Goal: Task Accomplishment & Management: Manage account settings

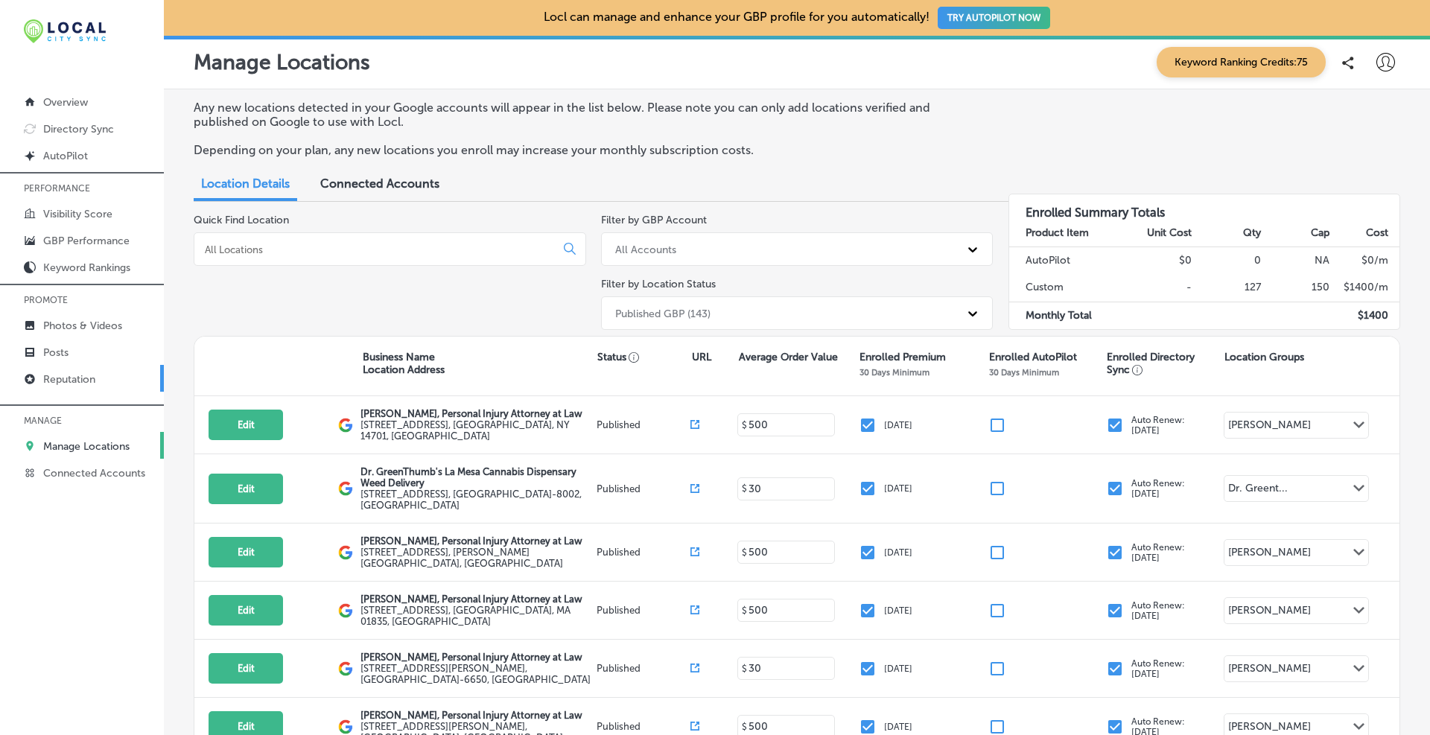
click at [71, 390] on link "Reputation" at bounding box center [82, 378] width 164 height 27
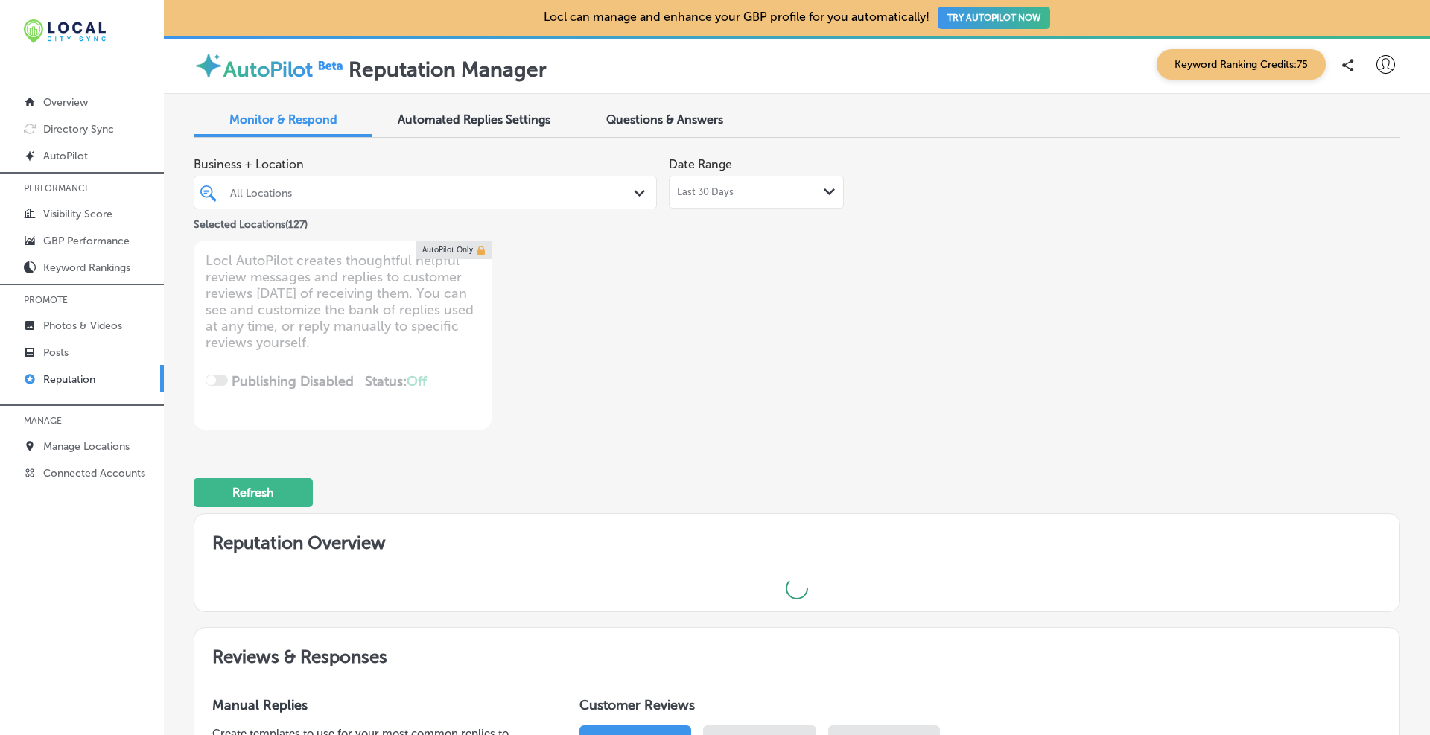
click at [721, 194] on span "Last 30 Days" at bounding box center [705, 192] width 57 height 12
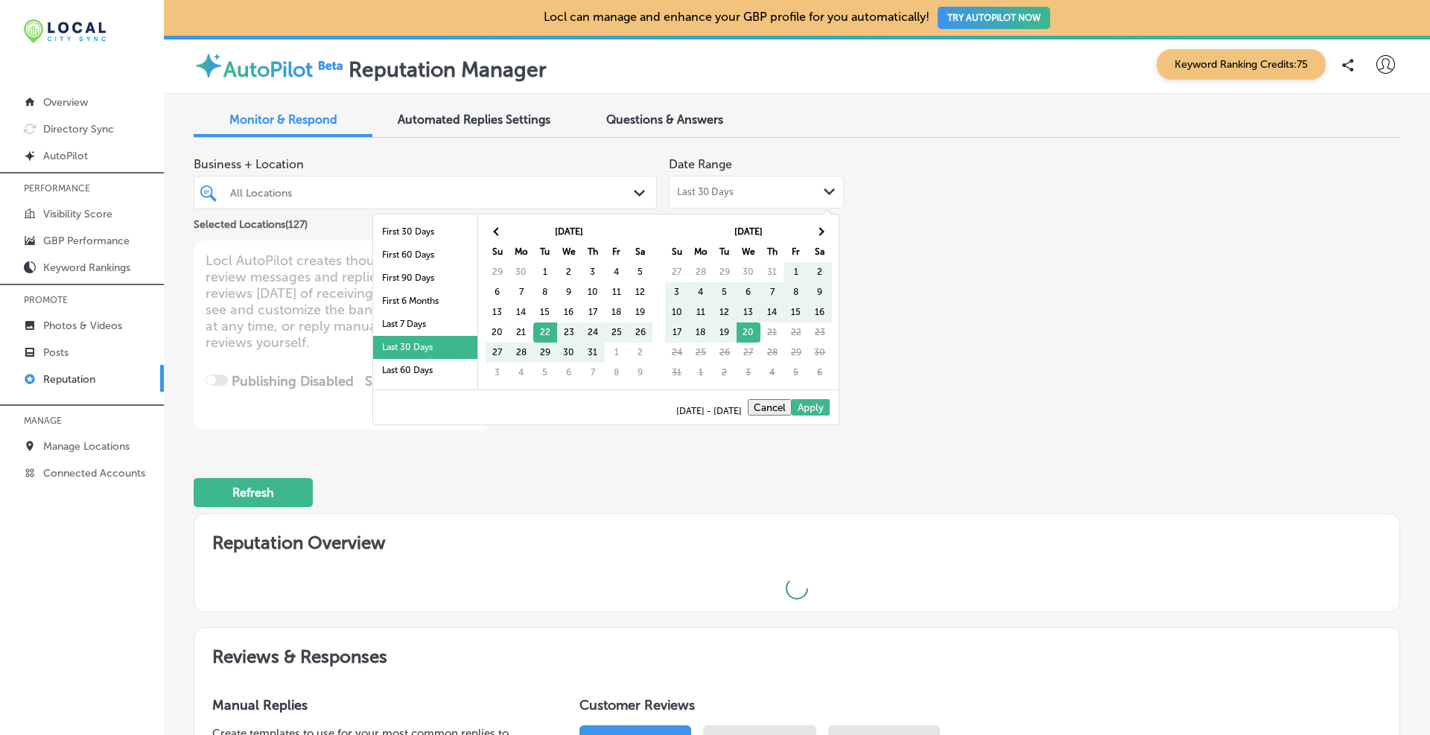
click at [394, 372] on li "Last 60 Days" at bounding box center [425, 370] width 104 height 23
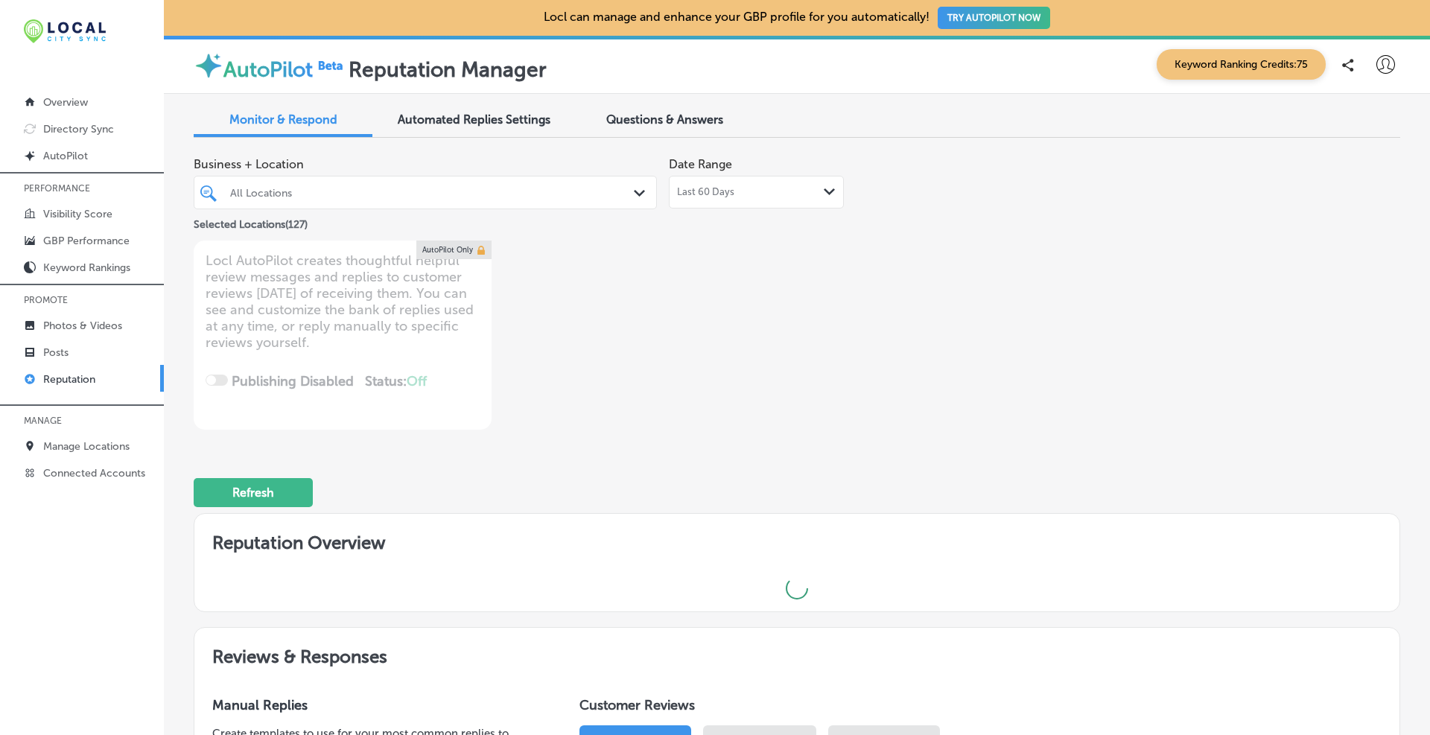
click at [548, 197] on div "All Locations" at bounding box center [432, 192] width 405 height 13
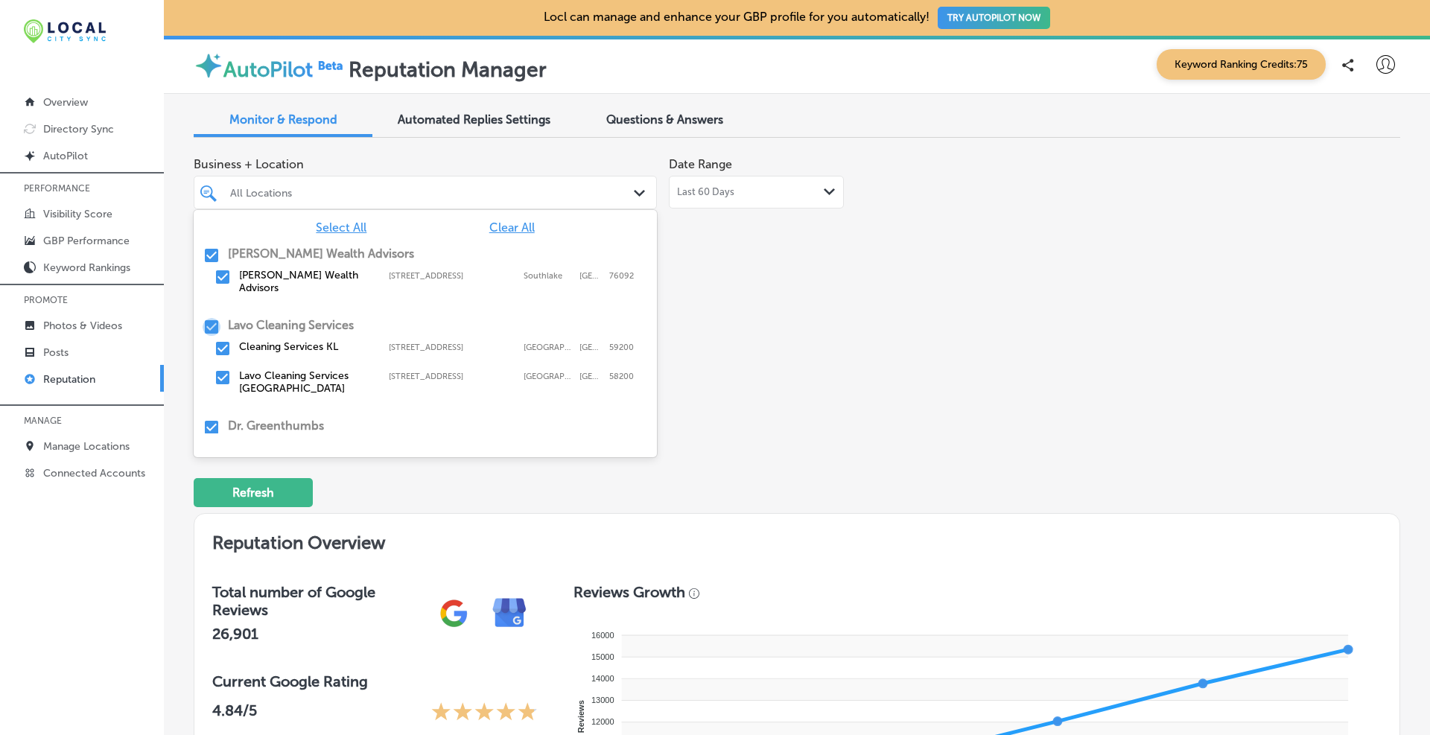
click at [212, 318] on input "checkbox" at bounding box center [212, 327] width 18 height 18
click at [209, 419] on input "checkbox" at bounding box center [212, 427] width 18 height 18
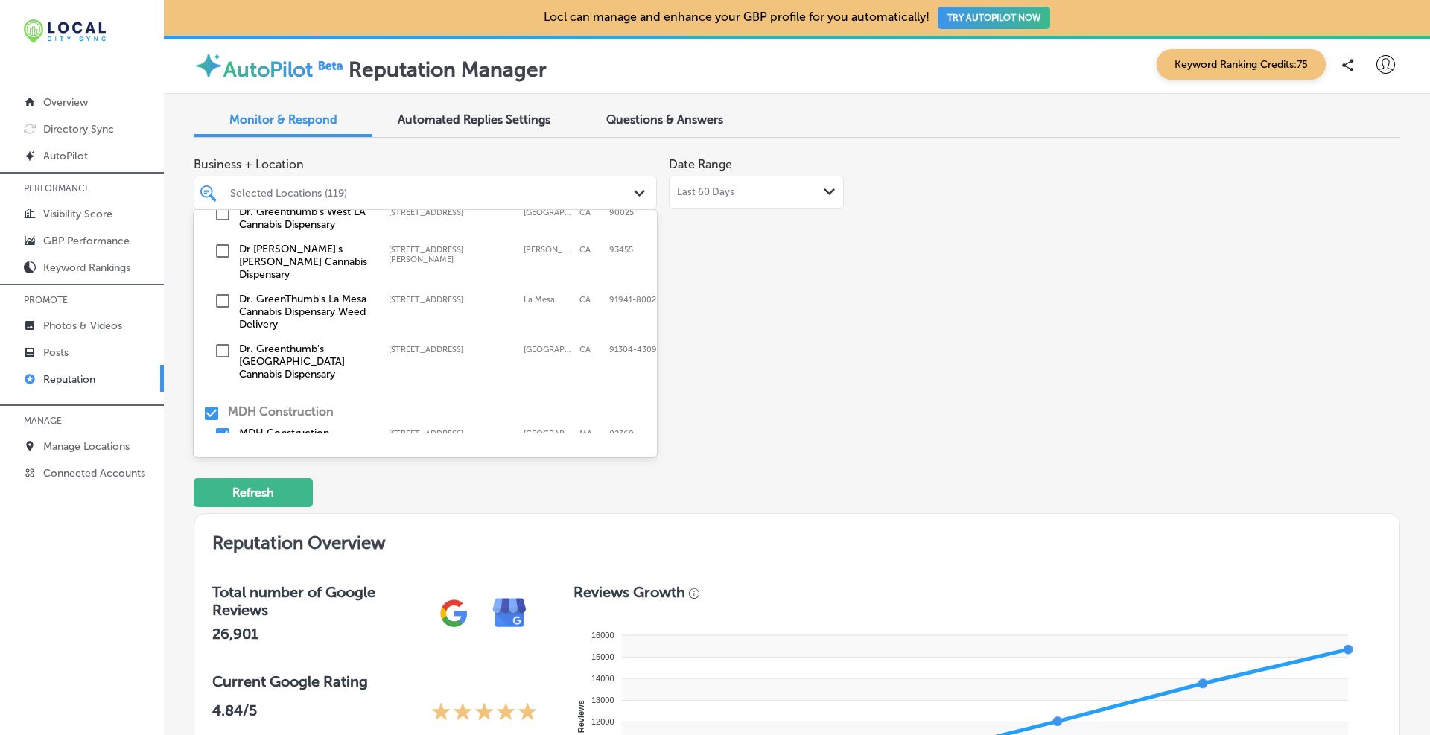
scroll to position [375, 0]
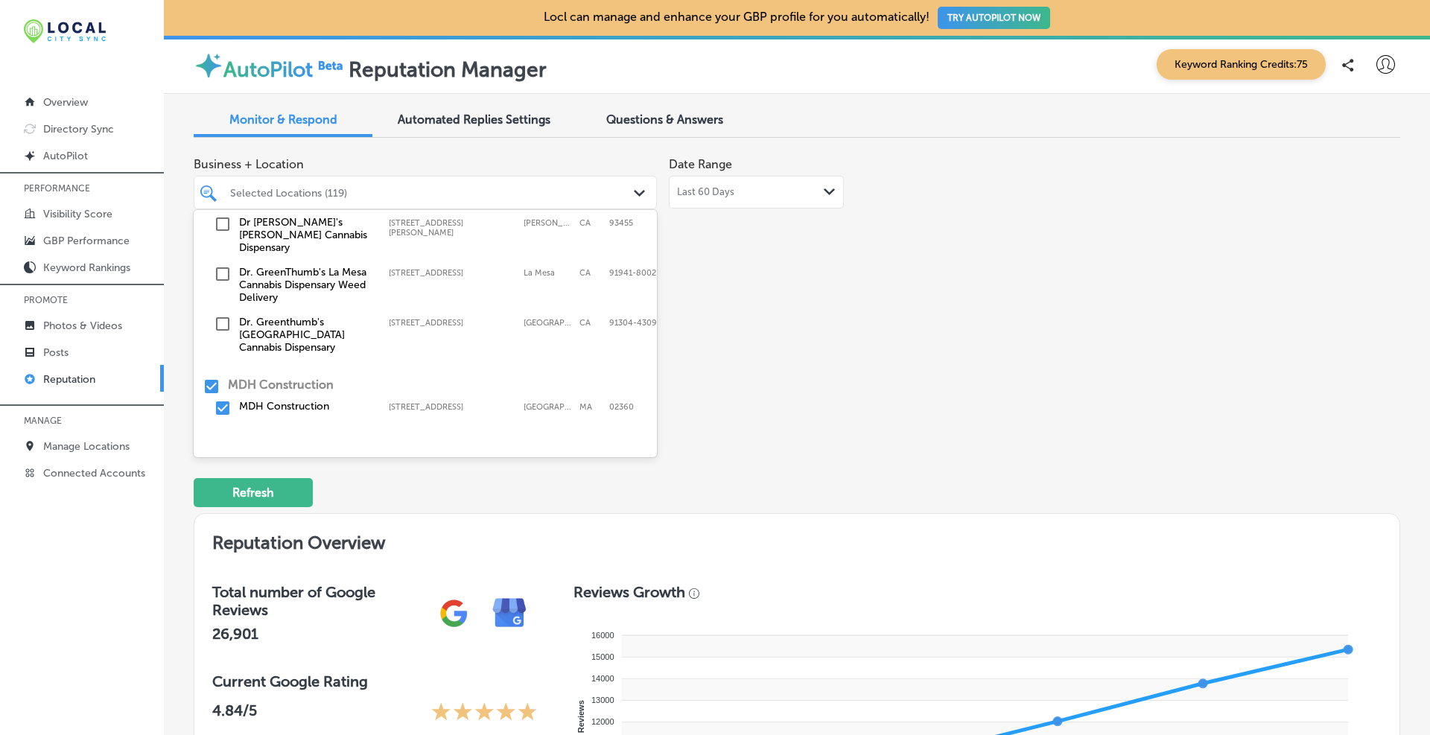
click at [214, 441] on input "checkbox" at bounding box center [212, 450] width 18 height 18
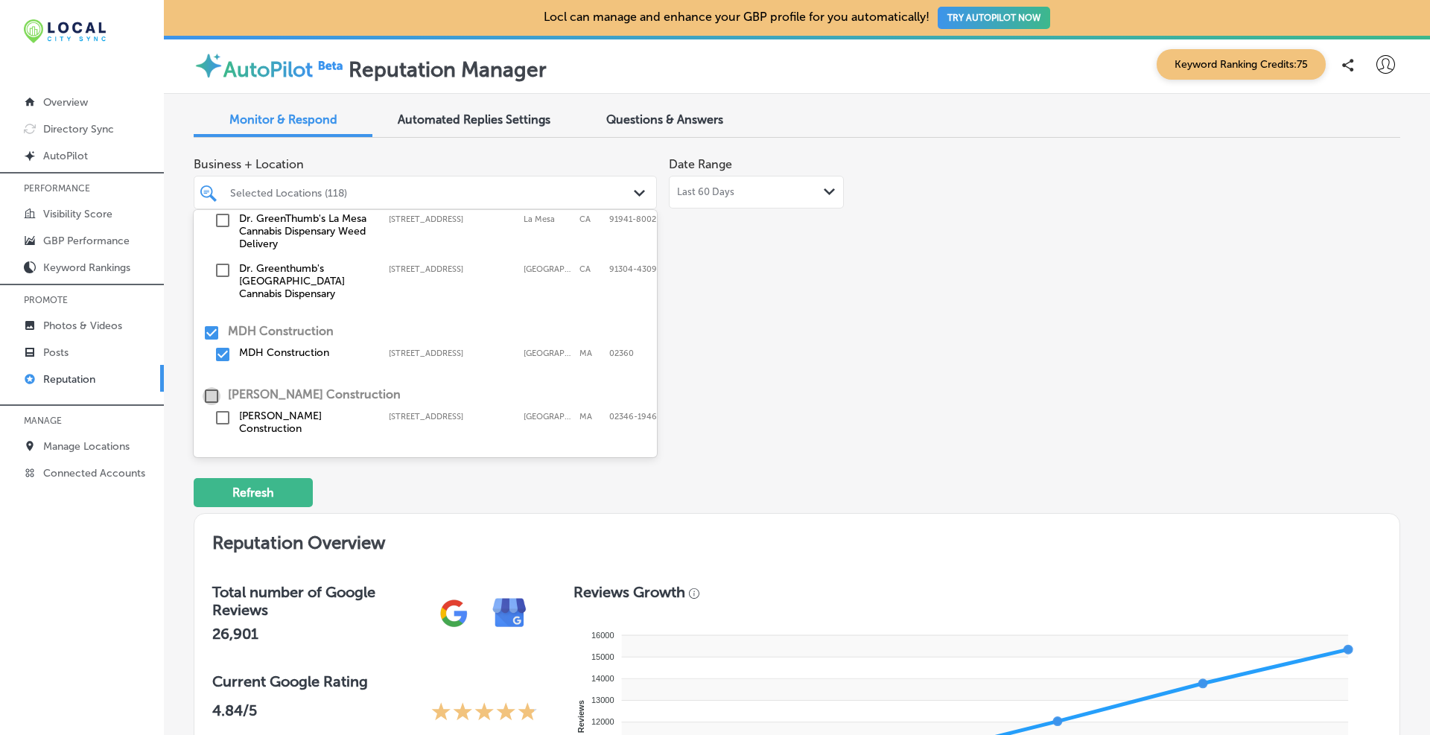
click at [211, 387] on input "checkbox" at bounding box center [212, 396] width 18 height 18
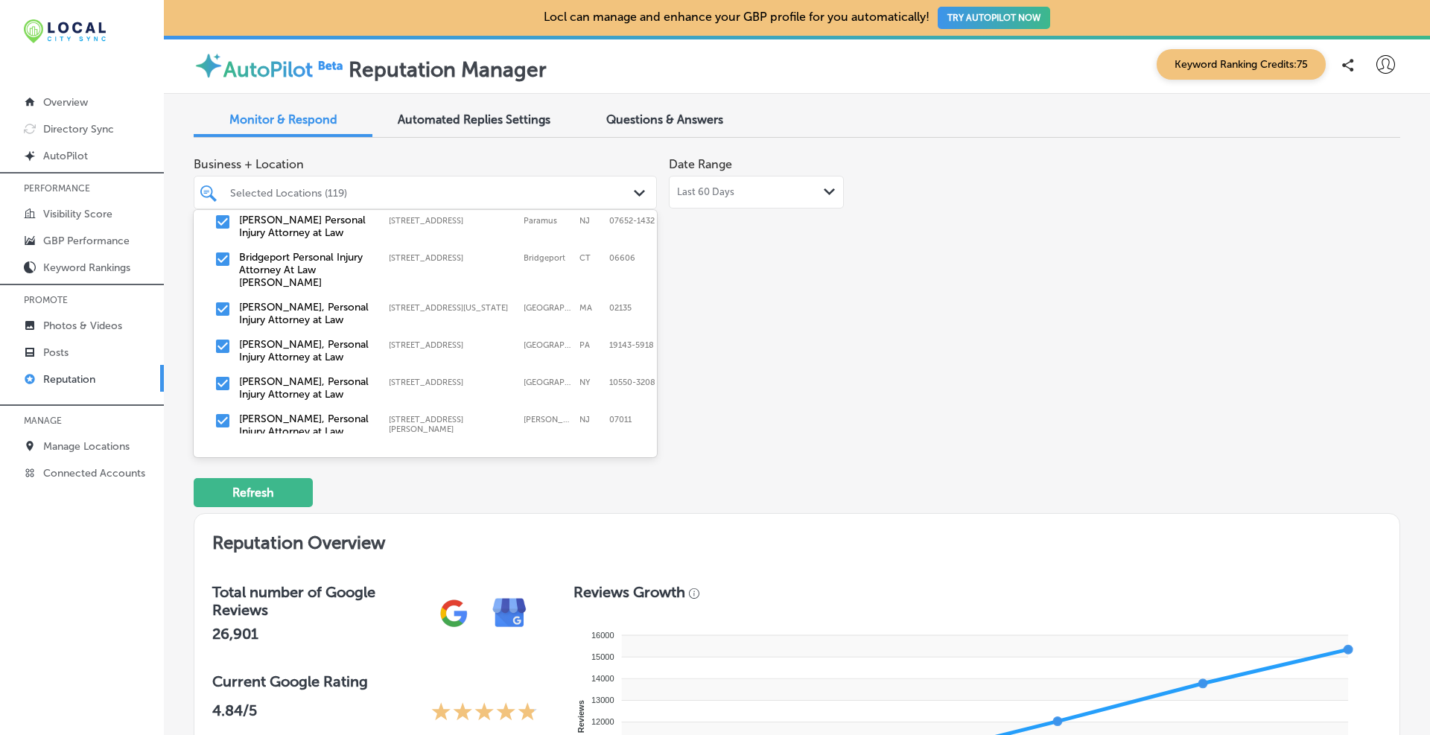
scroll to position [562, 0]
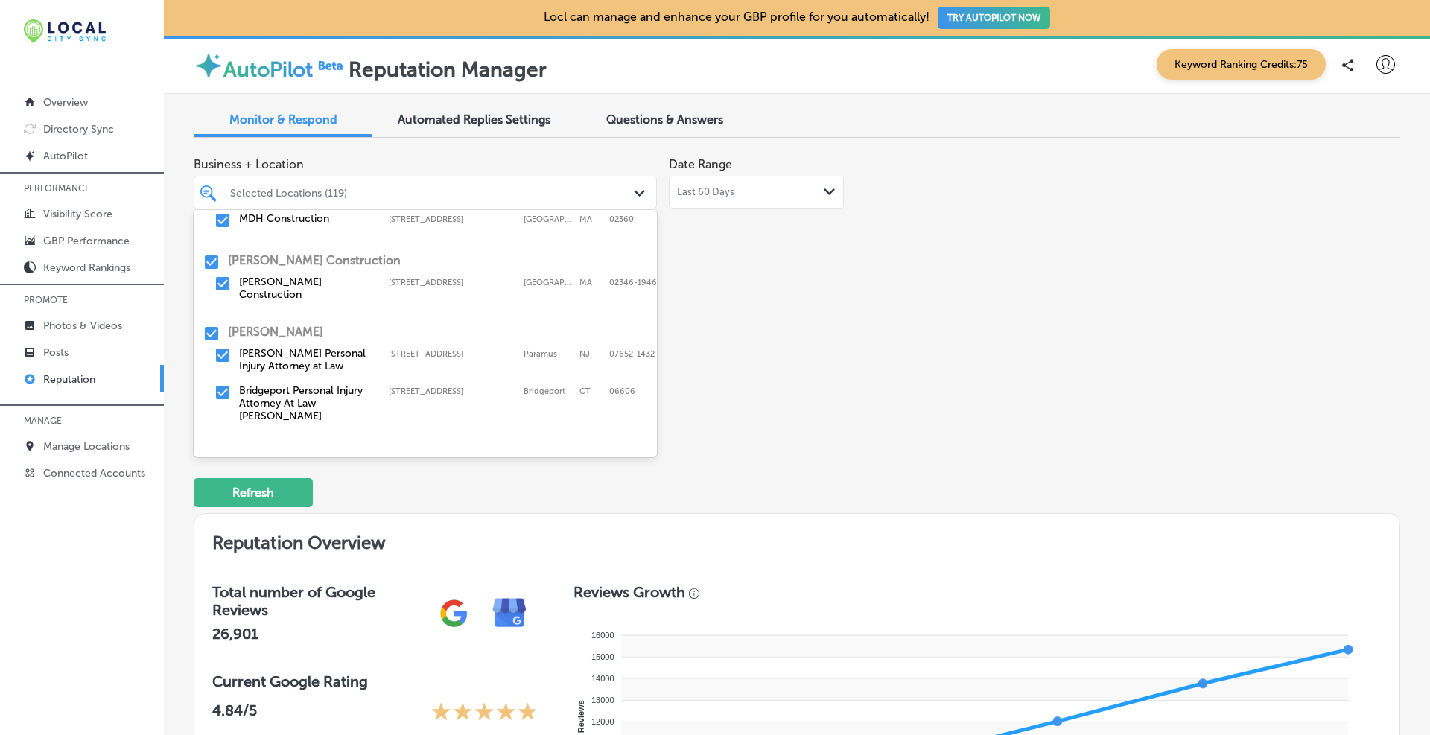
click at [213, 325] on input "checkbox" at bounding box center [212, 334] width 18 height 18
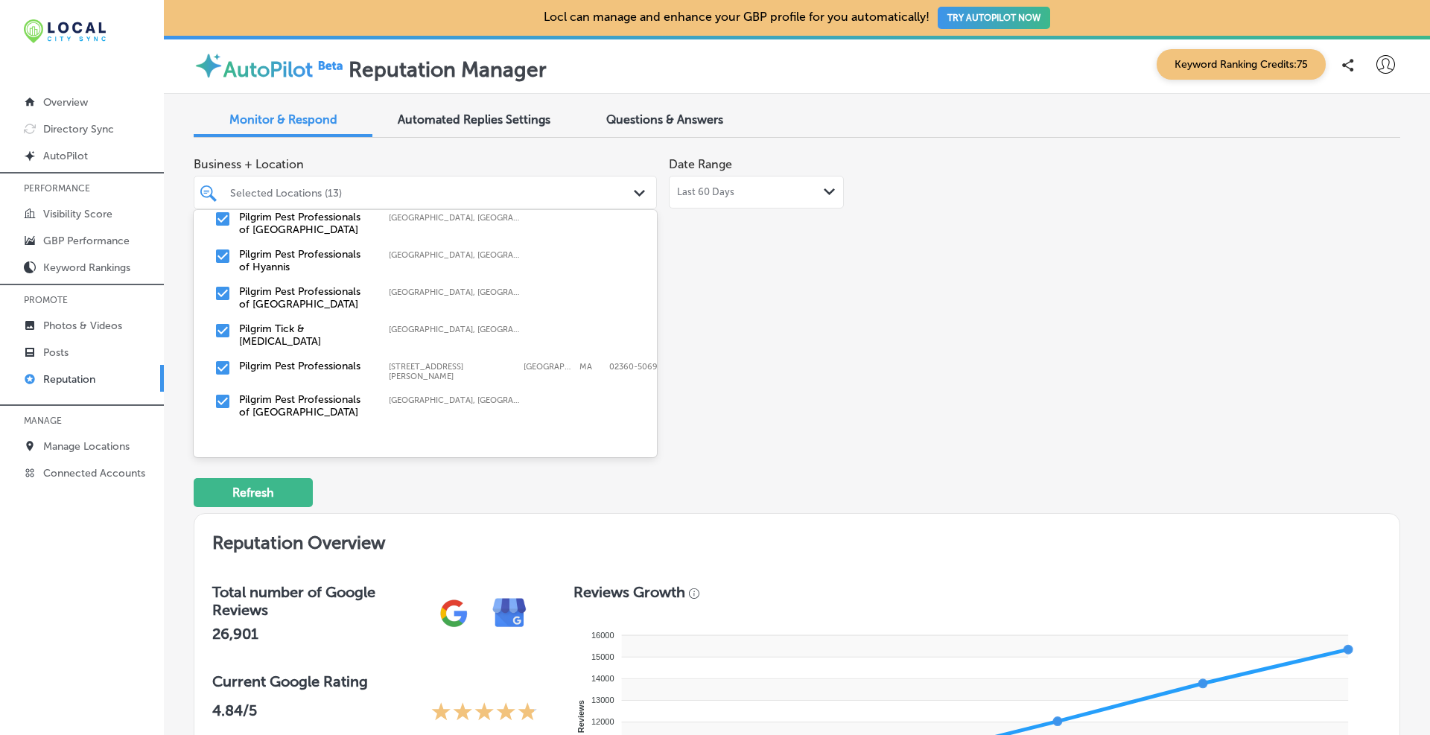
scroll to position [6209, 0]
click at [761, 383] on div "Business + Location option focused, 1 of 11. 128 results available. Use Up and …" at bounding box center [556, 290] width 724 height 280
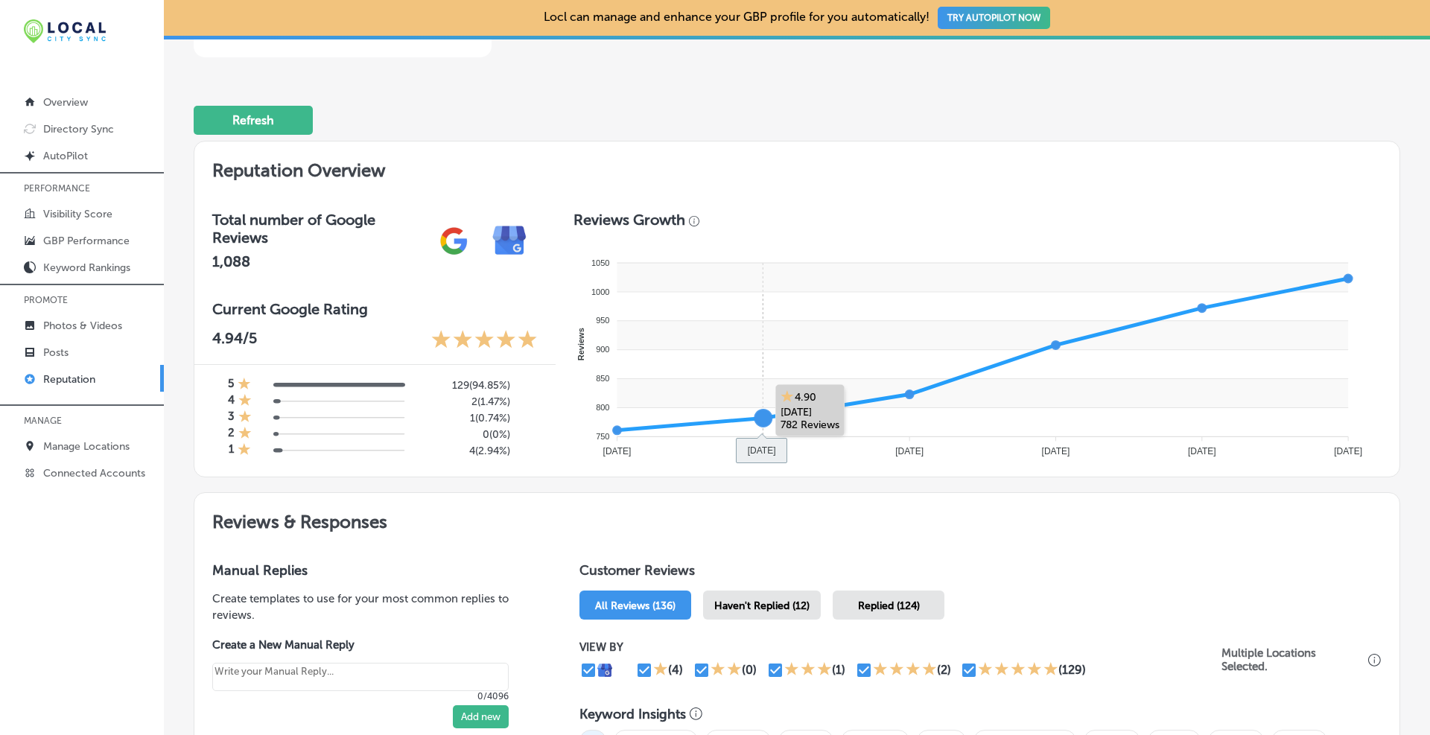
scroll to position [620, 0]
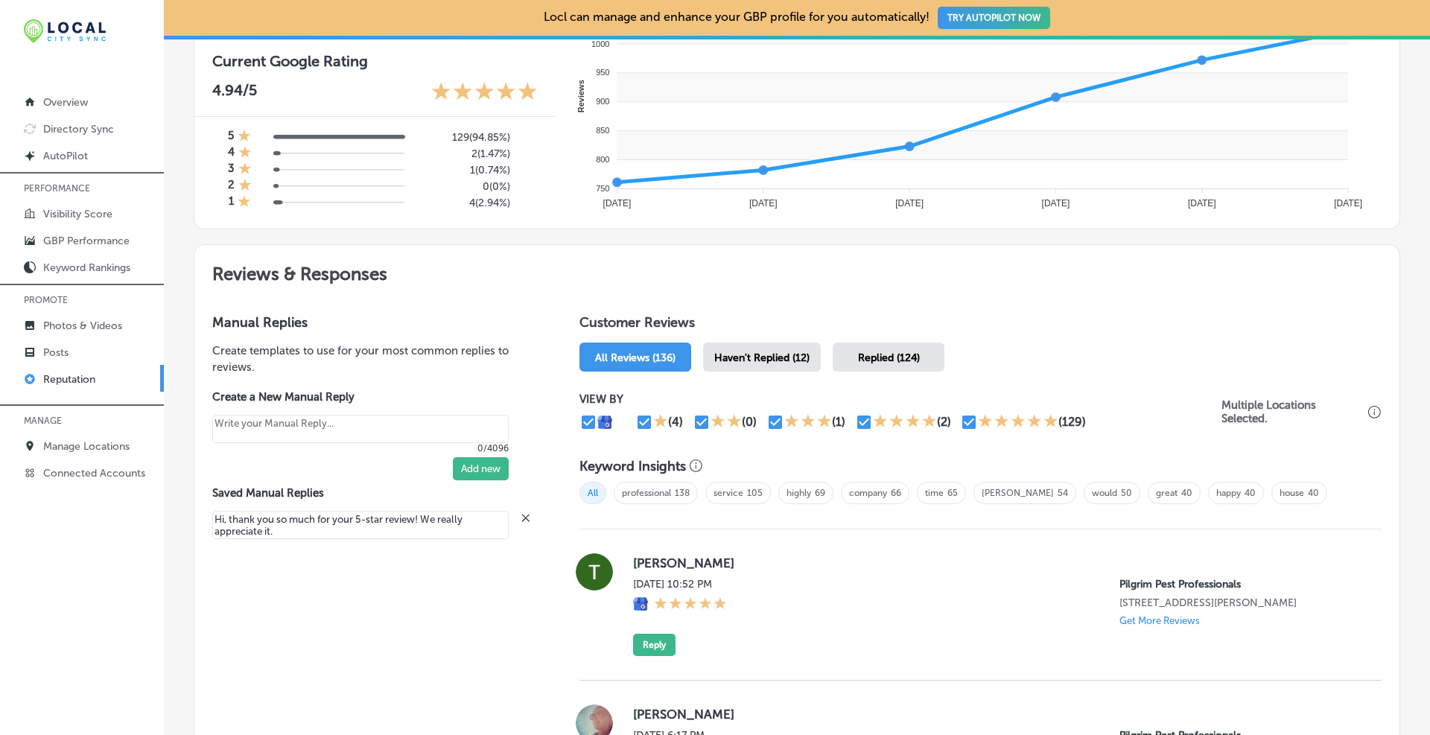
click at [792, 360] on span "Haven't Replied (12)" at bounding box center [761, 357] width 95 height 13
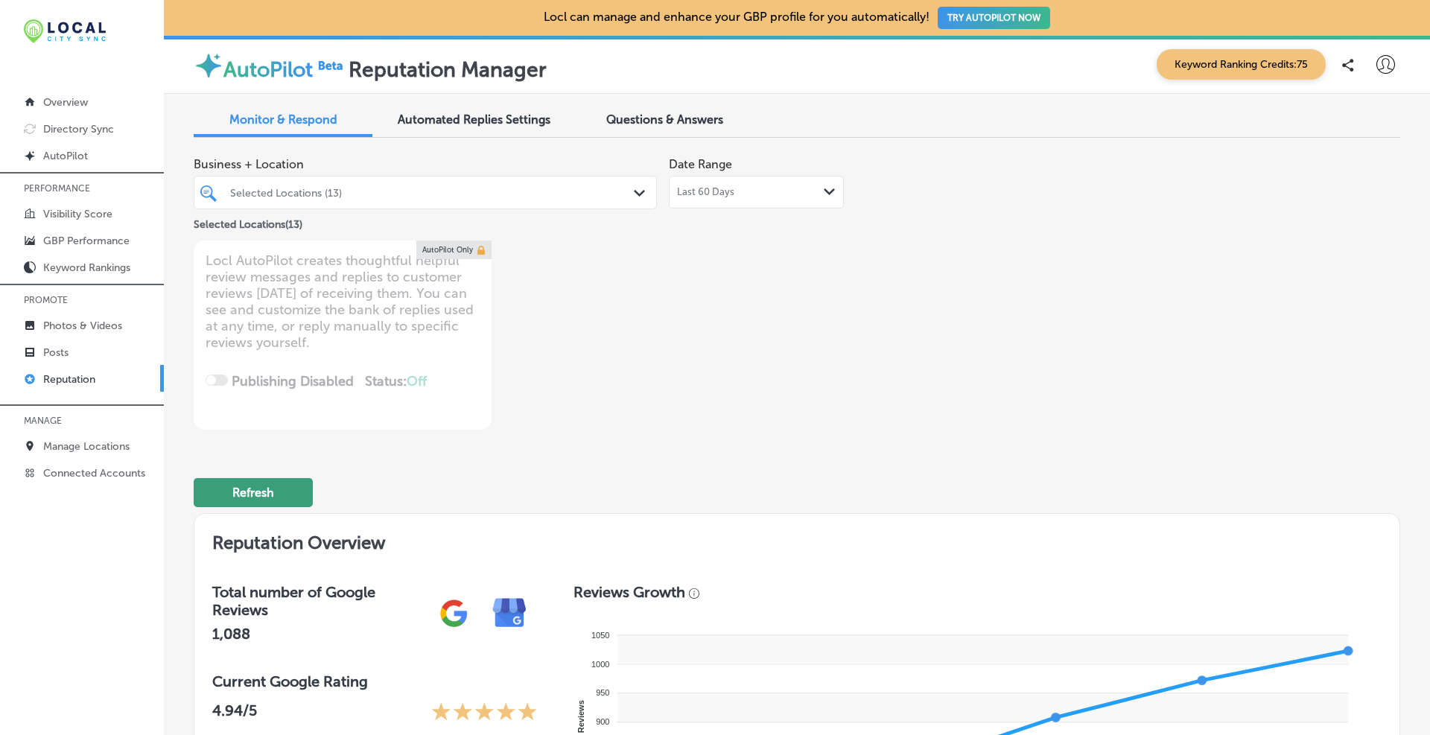
click at [278, 486] on button "Refresh" at bounding box center [253, 492] width 119 height 29
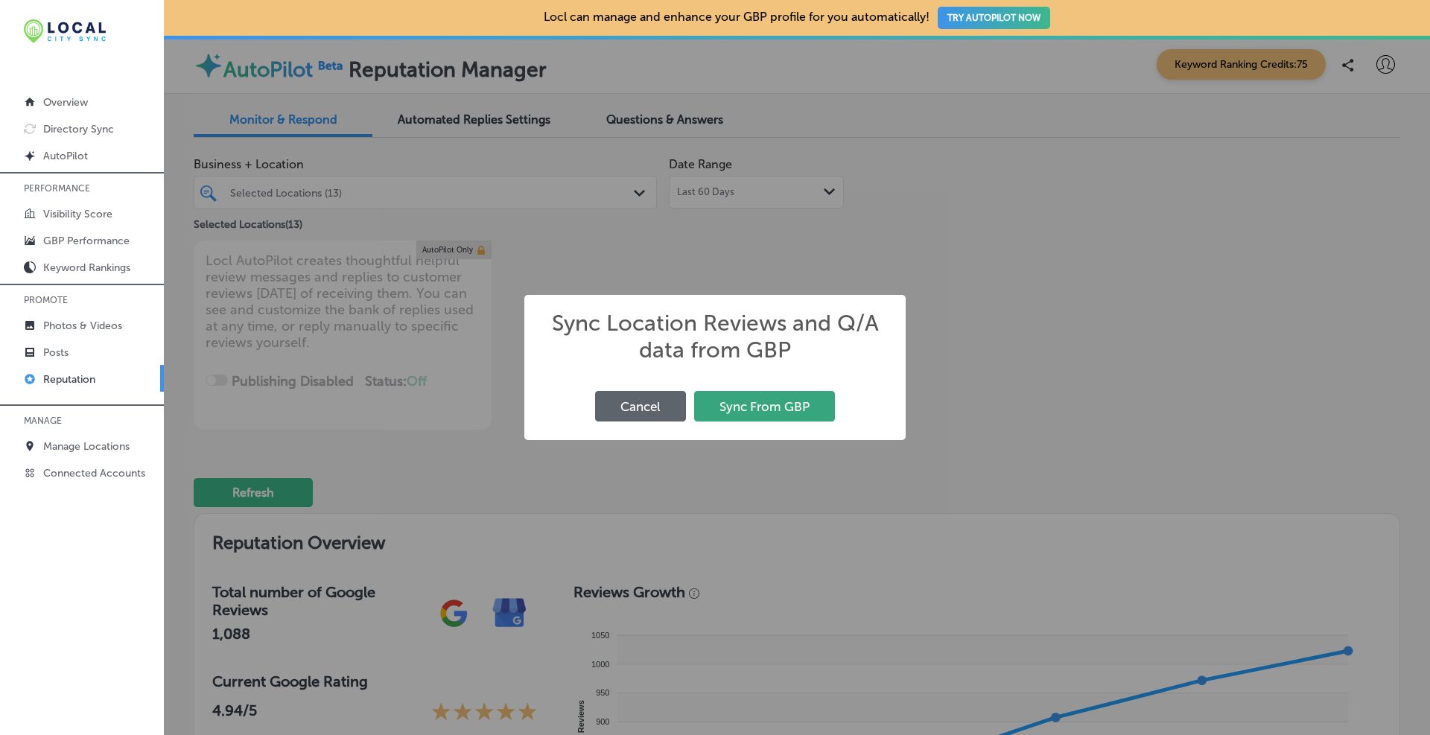
click at [745, 409] on button "Sync From GBP" at bounding box center [764, 406] width 141 height 31
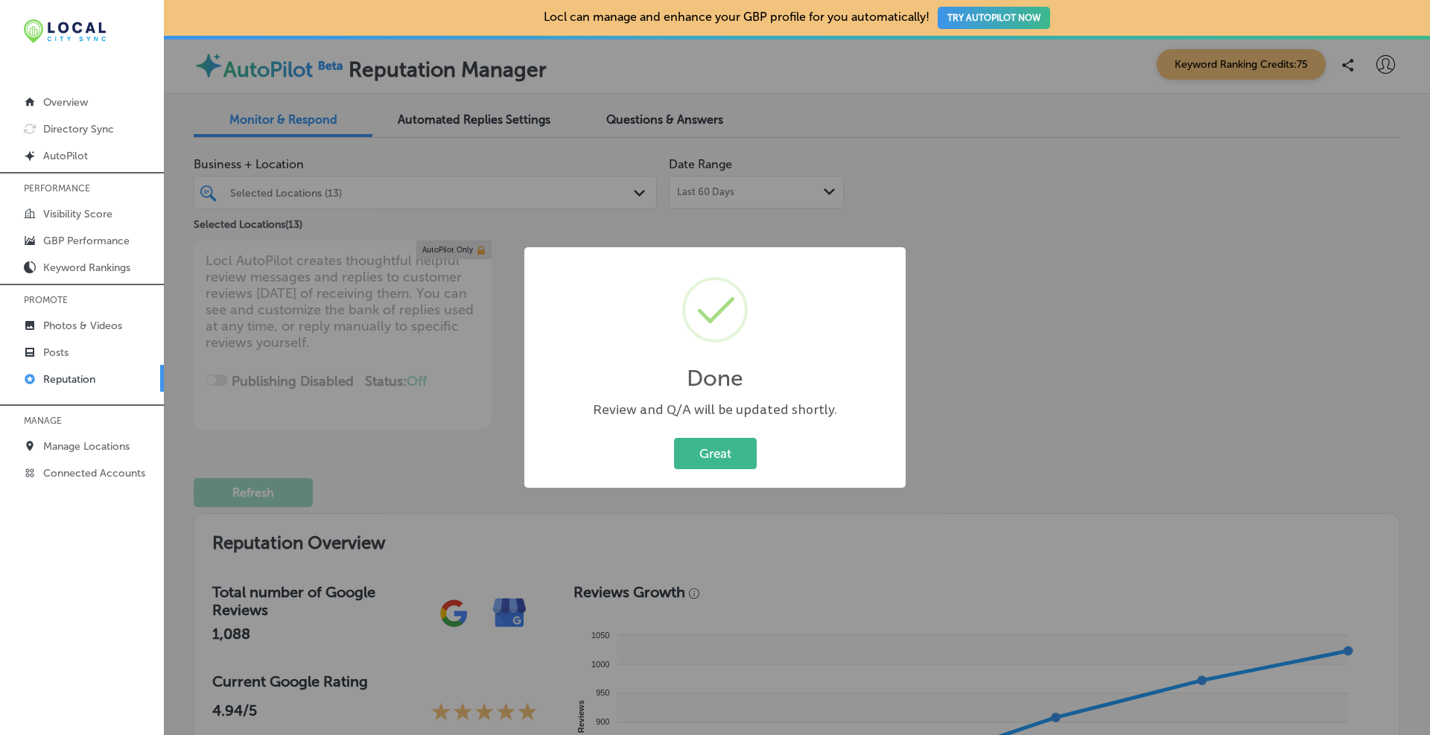
type textarea "x"
click at [709, 456] on button "Great" at bounding box center [715, 453] width 83 height 31
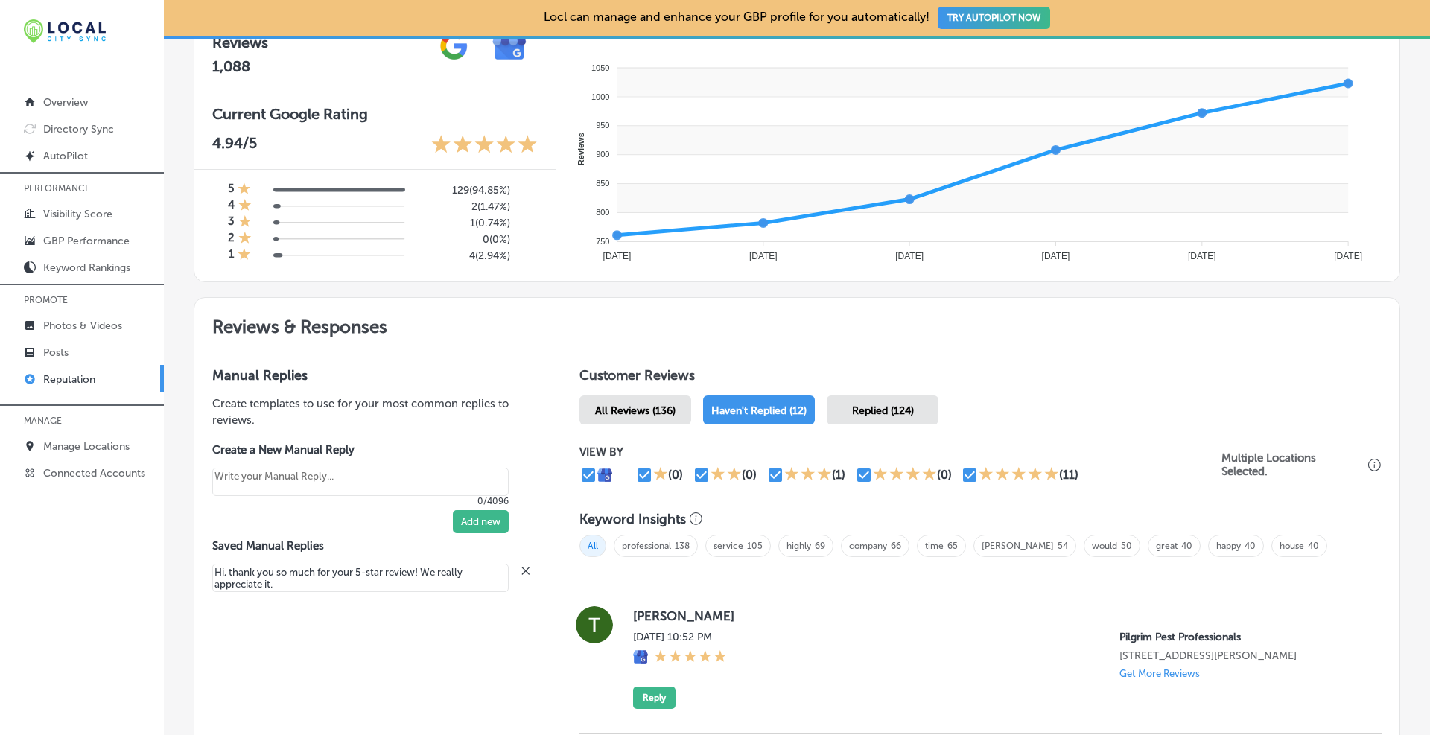
scroll to position [940, 0]
